Goal: Task Accomplishment & Management: Complete application form

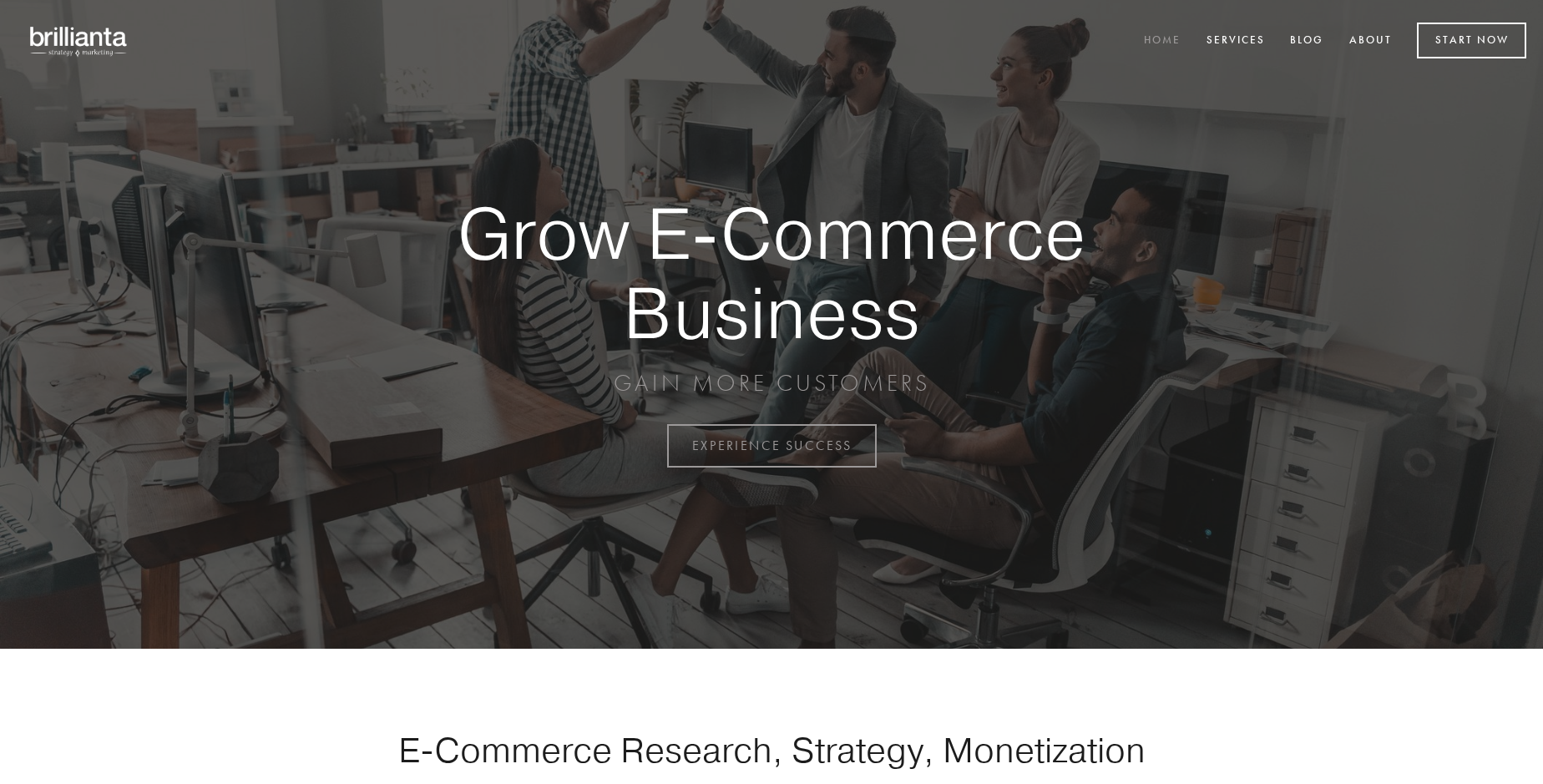
scroll to position [4375, 0]
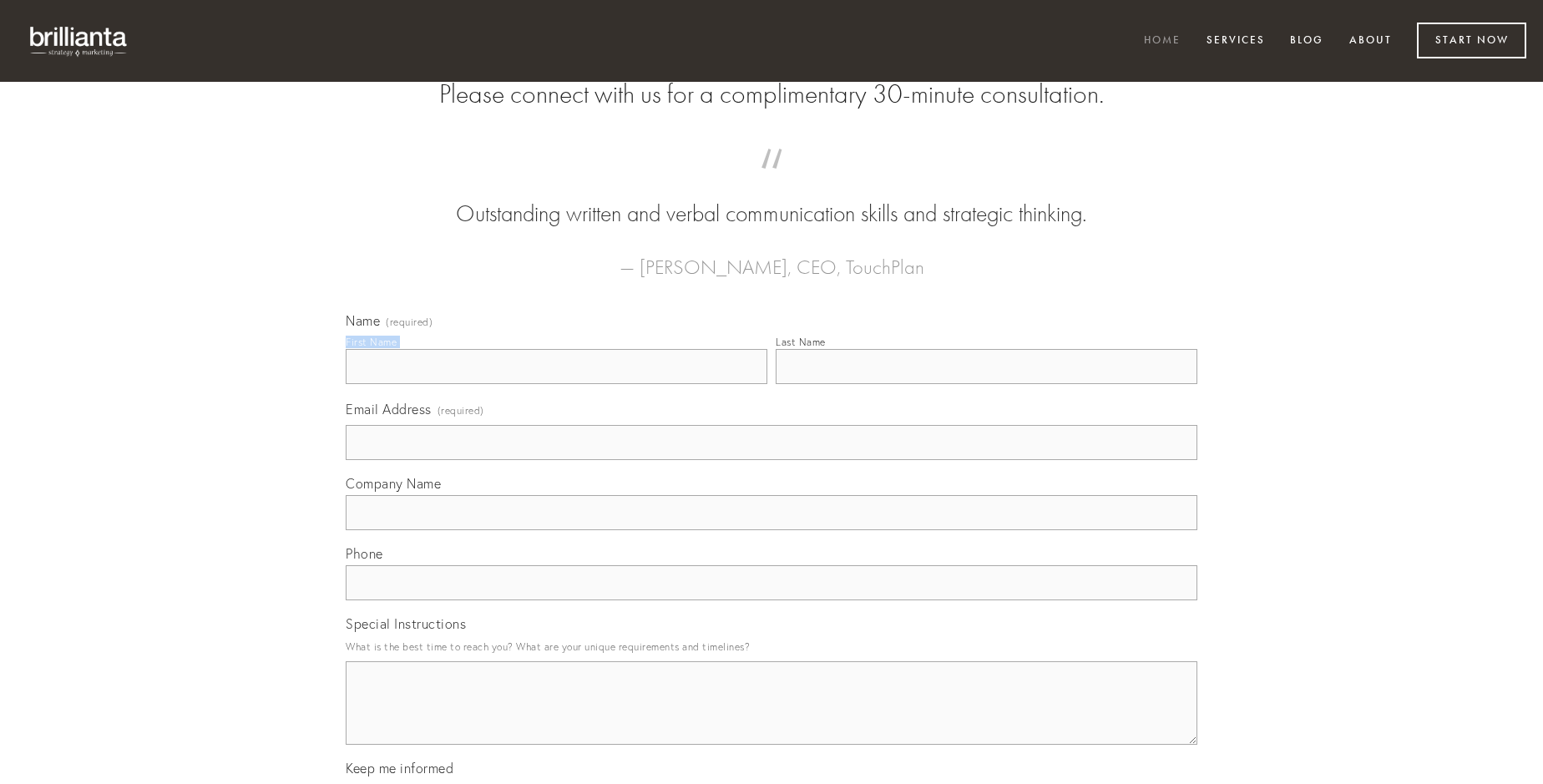
type input "[PERSON_NAME]"
click at [986, 384] on input "Last Name" at bounding box center [986, 367] width 422 height 35
type input "[PERSON_NAME]"
click at [771, 460] on input "Email Address (required)" at bounding box center [771, 443] width 852 height 35
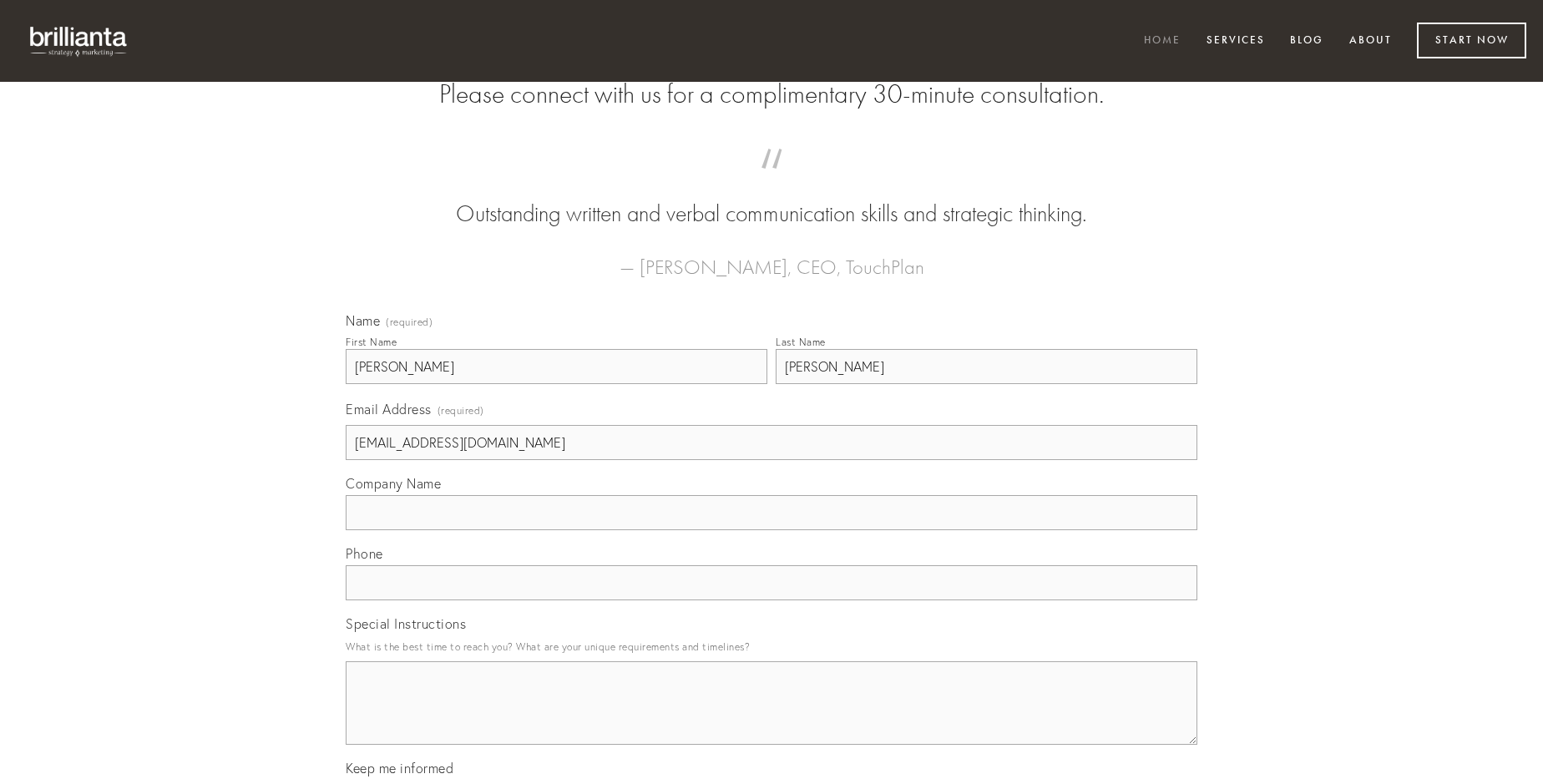
type input "[EMAIL_ADDRESS][DOMAIN_NAME]"
click at [771, 530] on input "Company Name" at bounding box center [771, 513] width 852 height 35
type input "celebrer"
click at [771, 600] on input "text" at bounding box center [771, 583] width 852 height 35
click at [771, 718] on textarea "Special Instructions" at bounding box center [771, 702] width 852 height 83
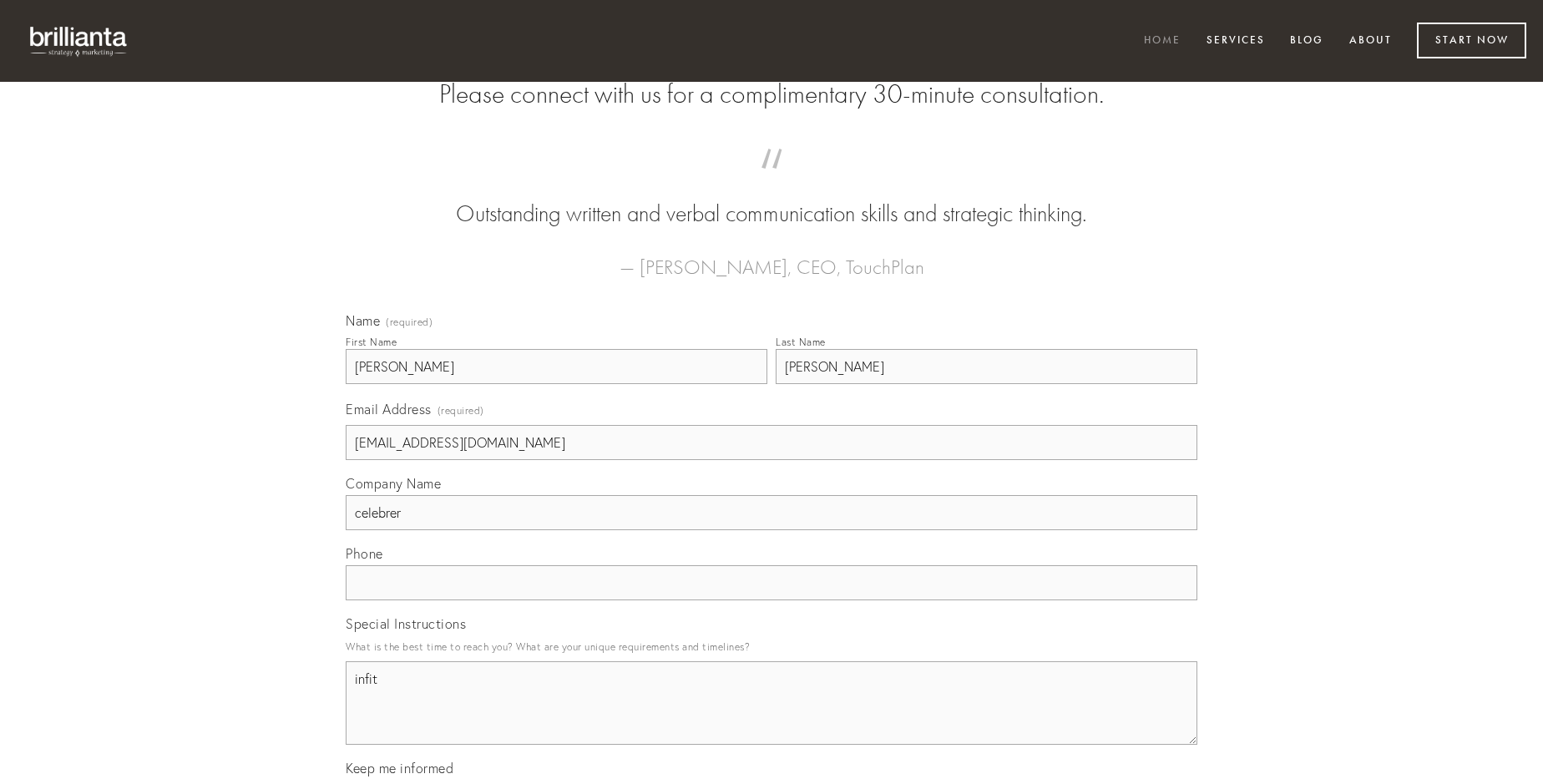
type textarea "infit"
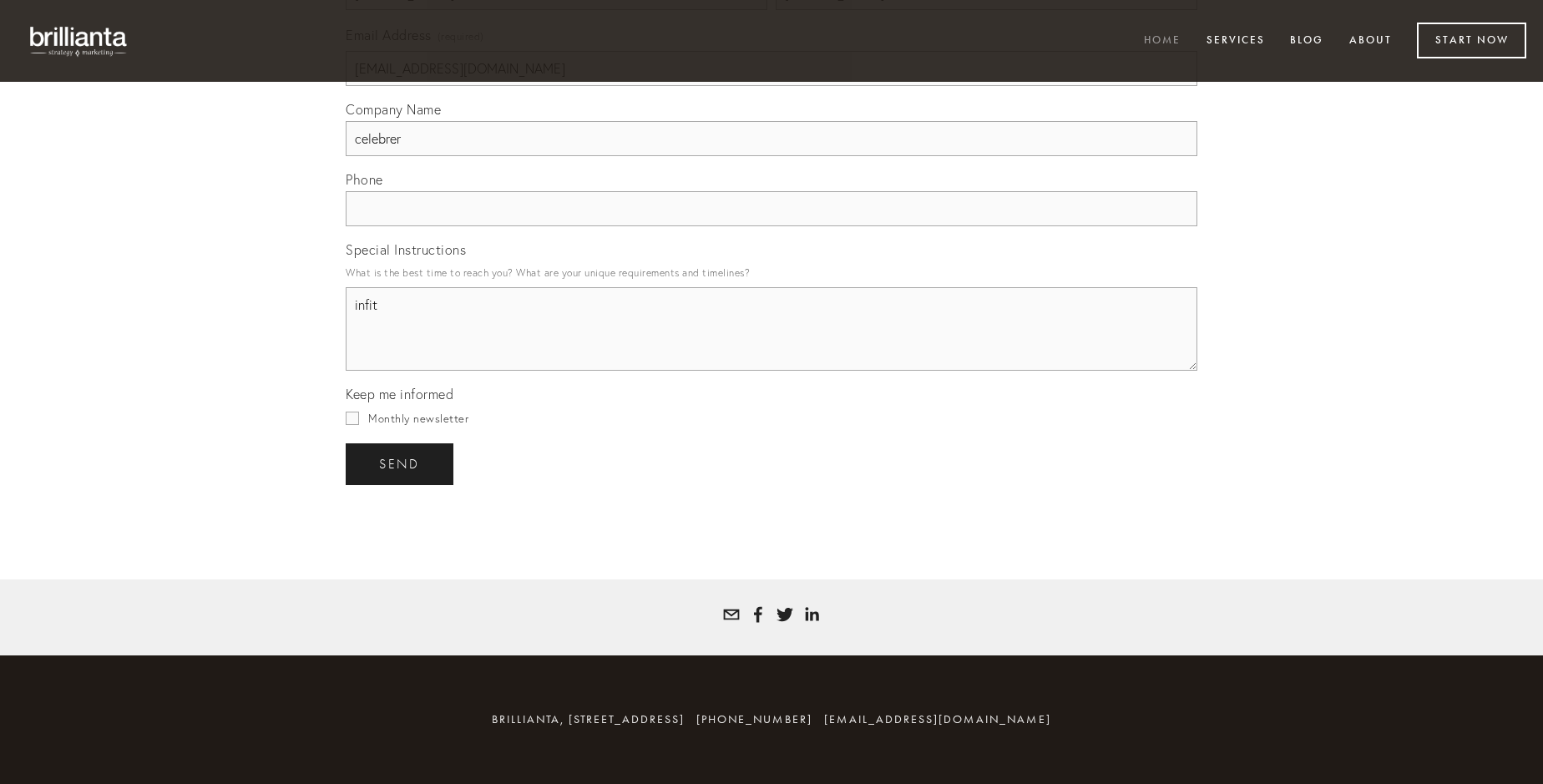
click at [401, 463] on span "send" at bounding box center [399, 464] width 41 height 15
